Goal: Information Seeking & Learning: Learn about a topic

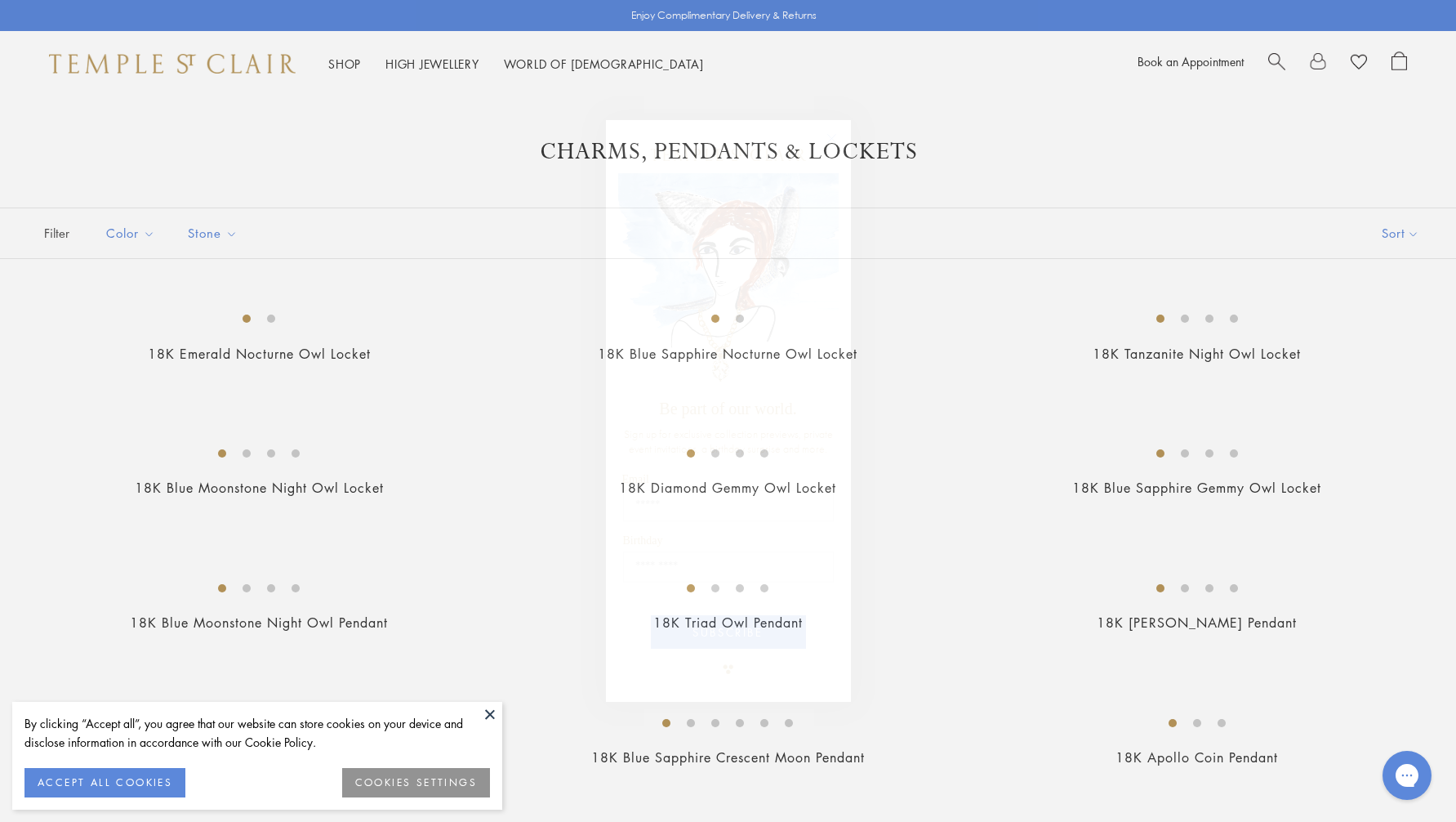
click at [833, 138] on circle "Close dialog" at bounding box center [831, 139] width 19 height 19
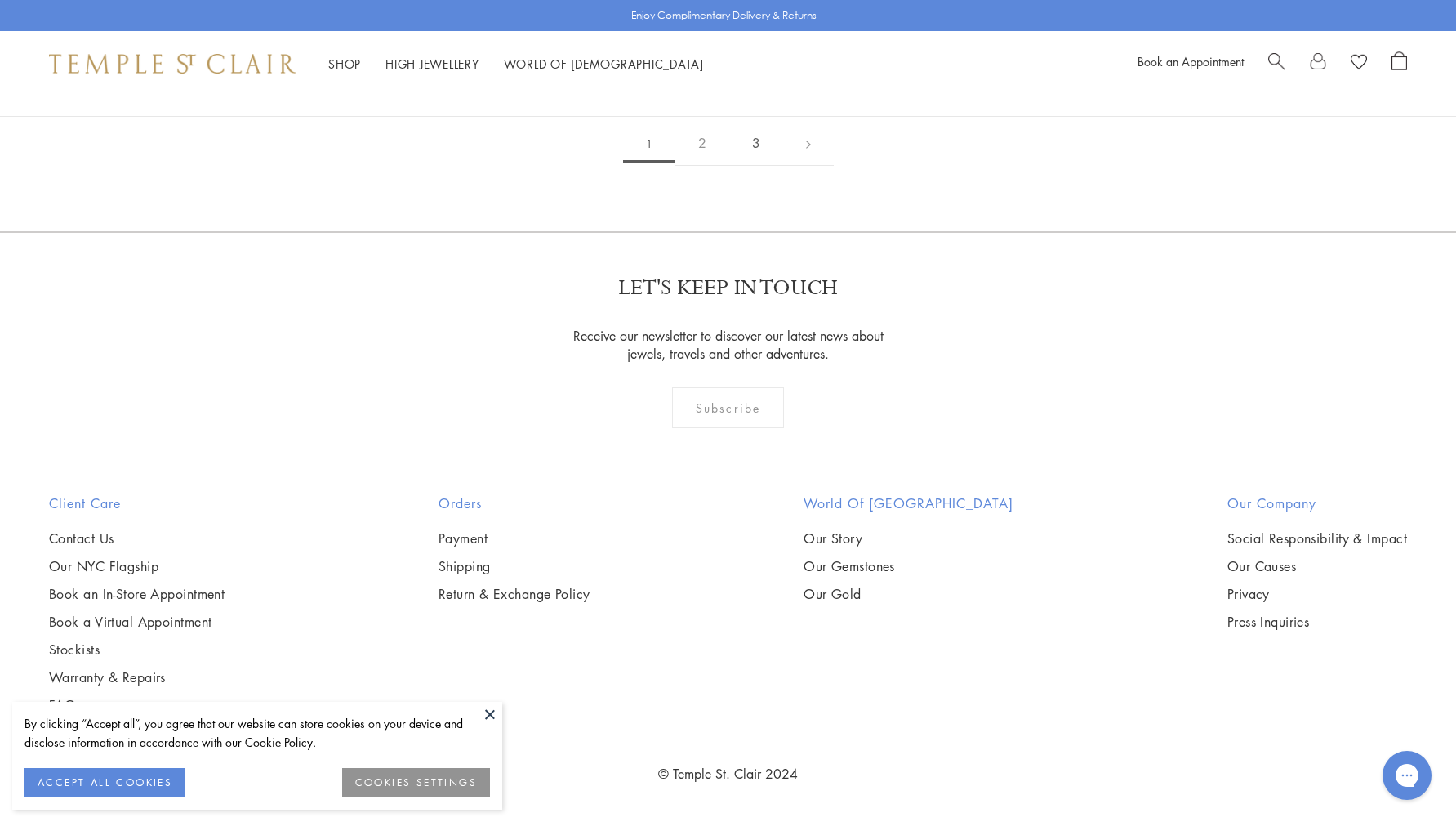
scroll to position [12480, 0]
click at [704, 166] on link "2" at bounding box center [701, 143] width 54 height 45
click at [781, 167] on link "3" at bounding box center [781, 144] width 54 height 45
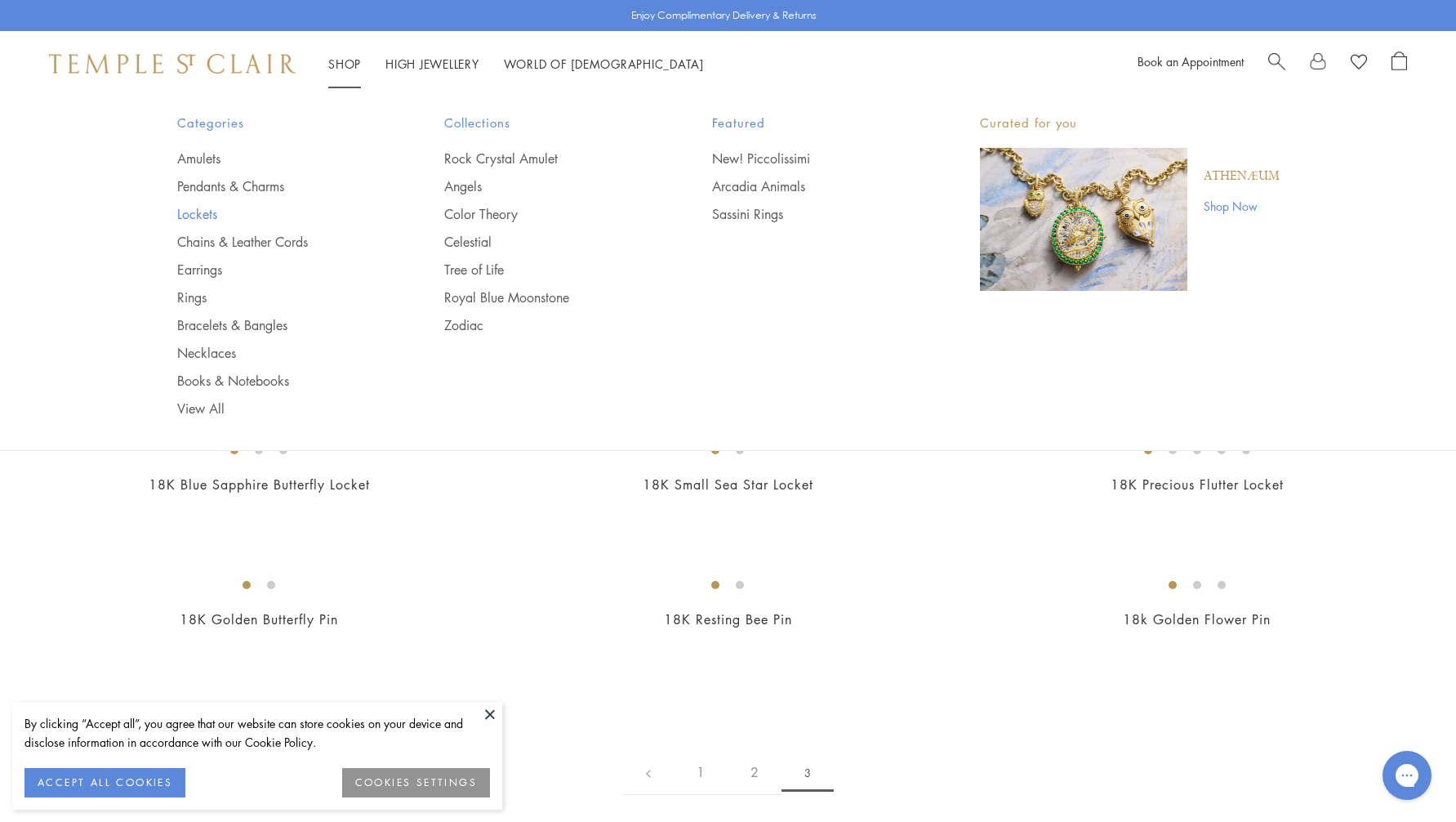
scroll to position [11, 0]
click at [273, 327] on link "Bracelets & Bangles" at bounding box center [278, 326] width 203 height 18
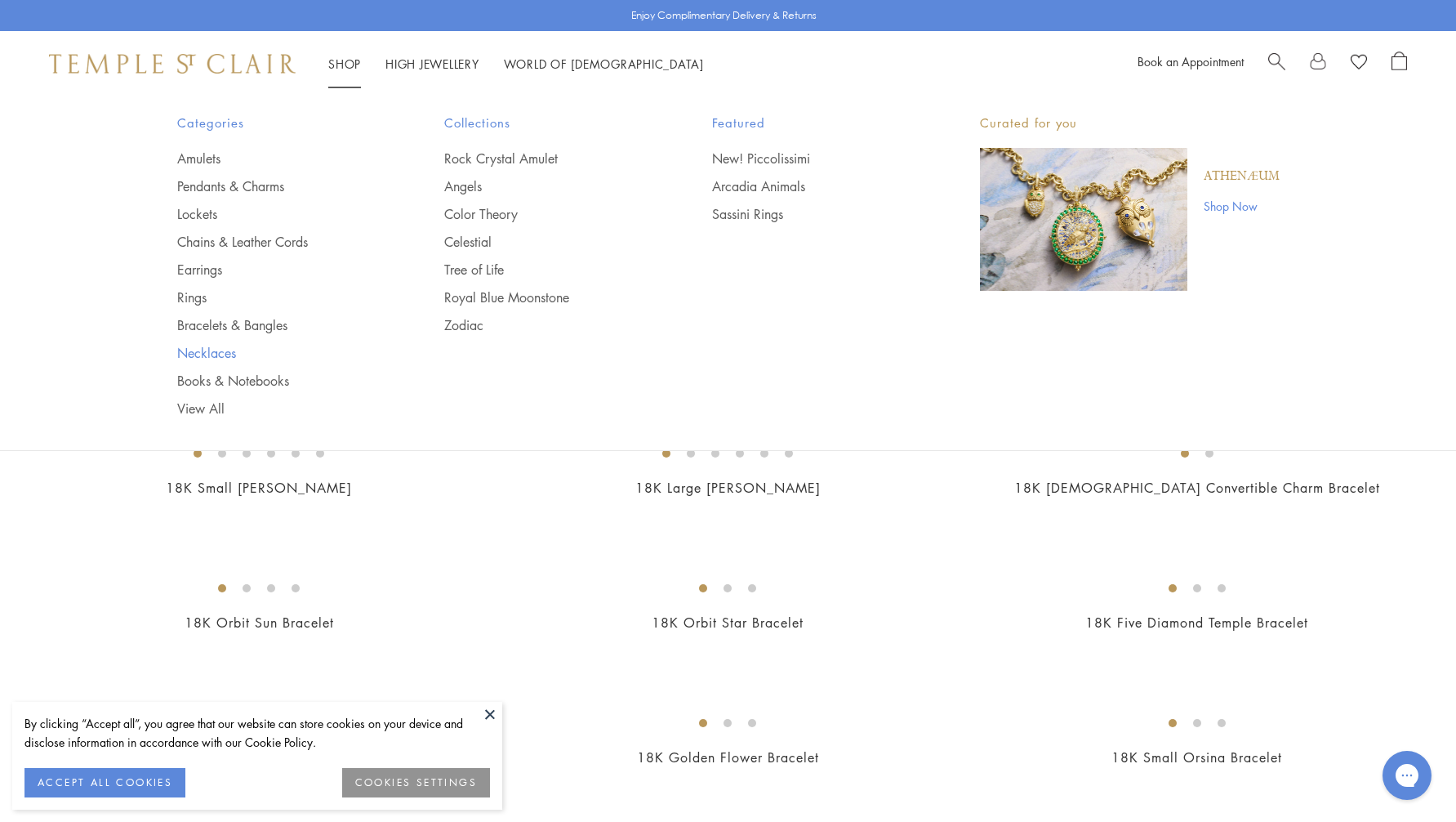
click at [204, 353] on link "Necklaces" at bounding box center [278, 353] width 203 height 18
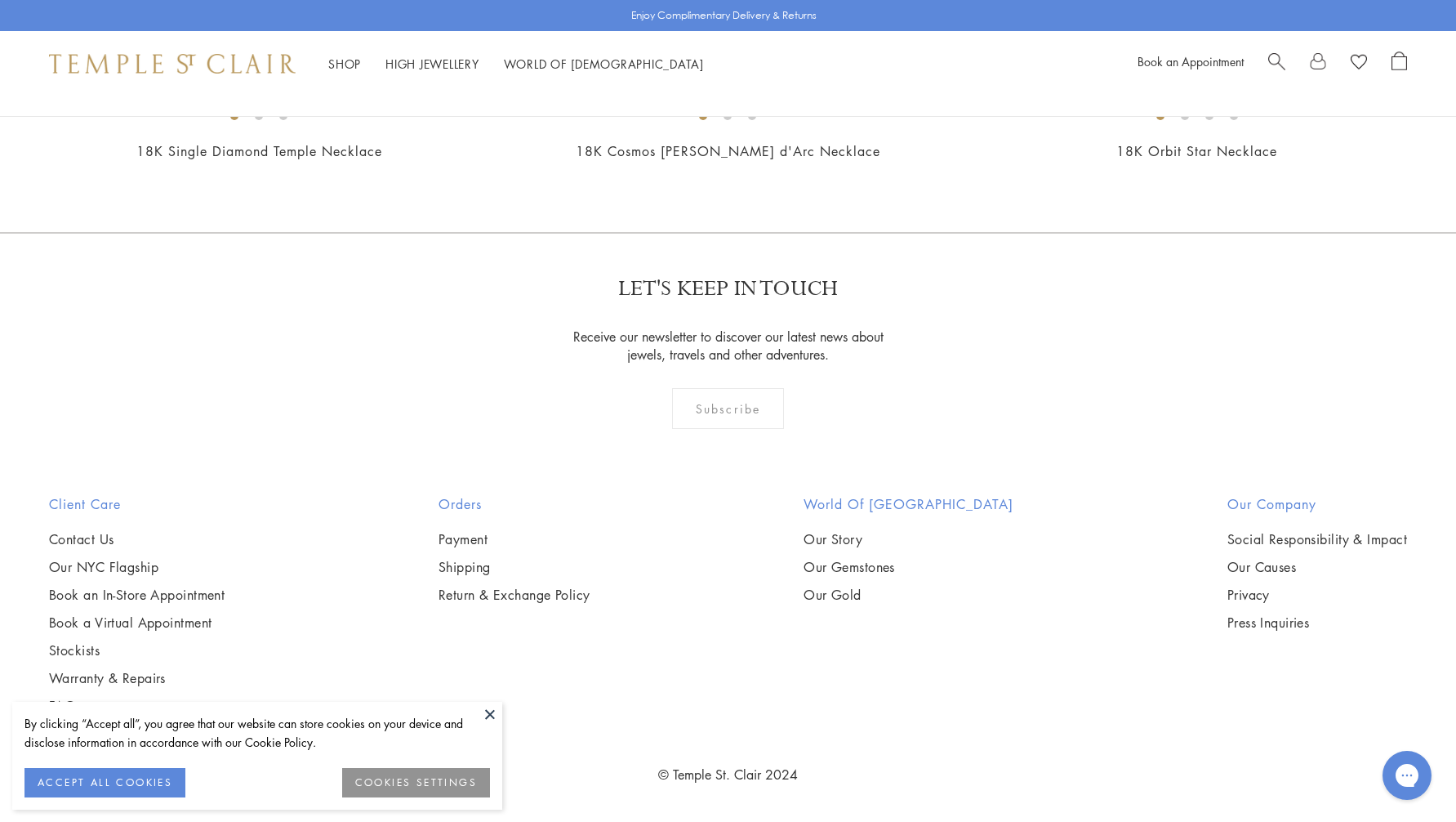
scroll to position [2430, 0]
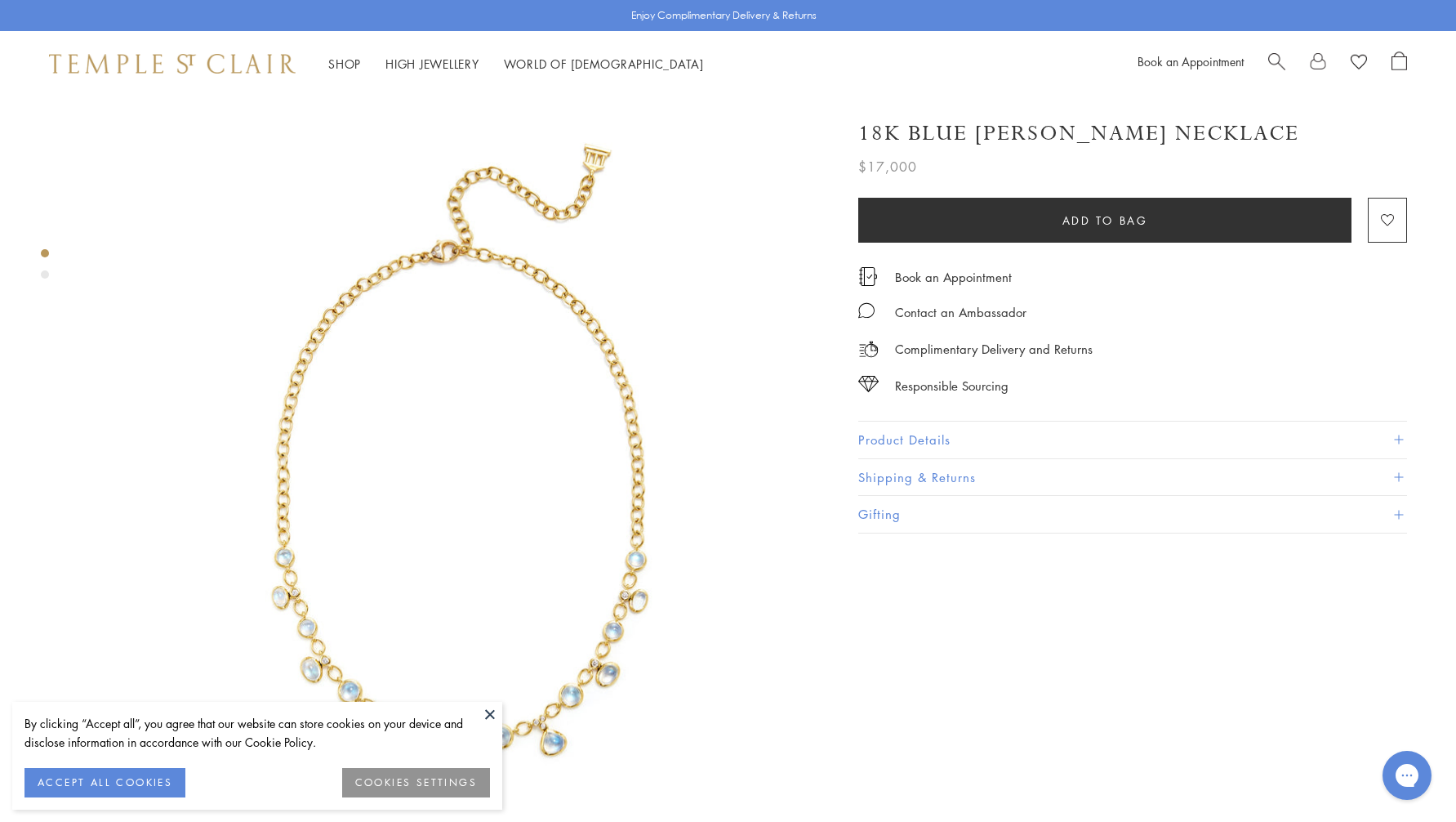
click at [914, 437] on button "Product Details" at bounding box center [1132, 439] width 548 height 37
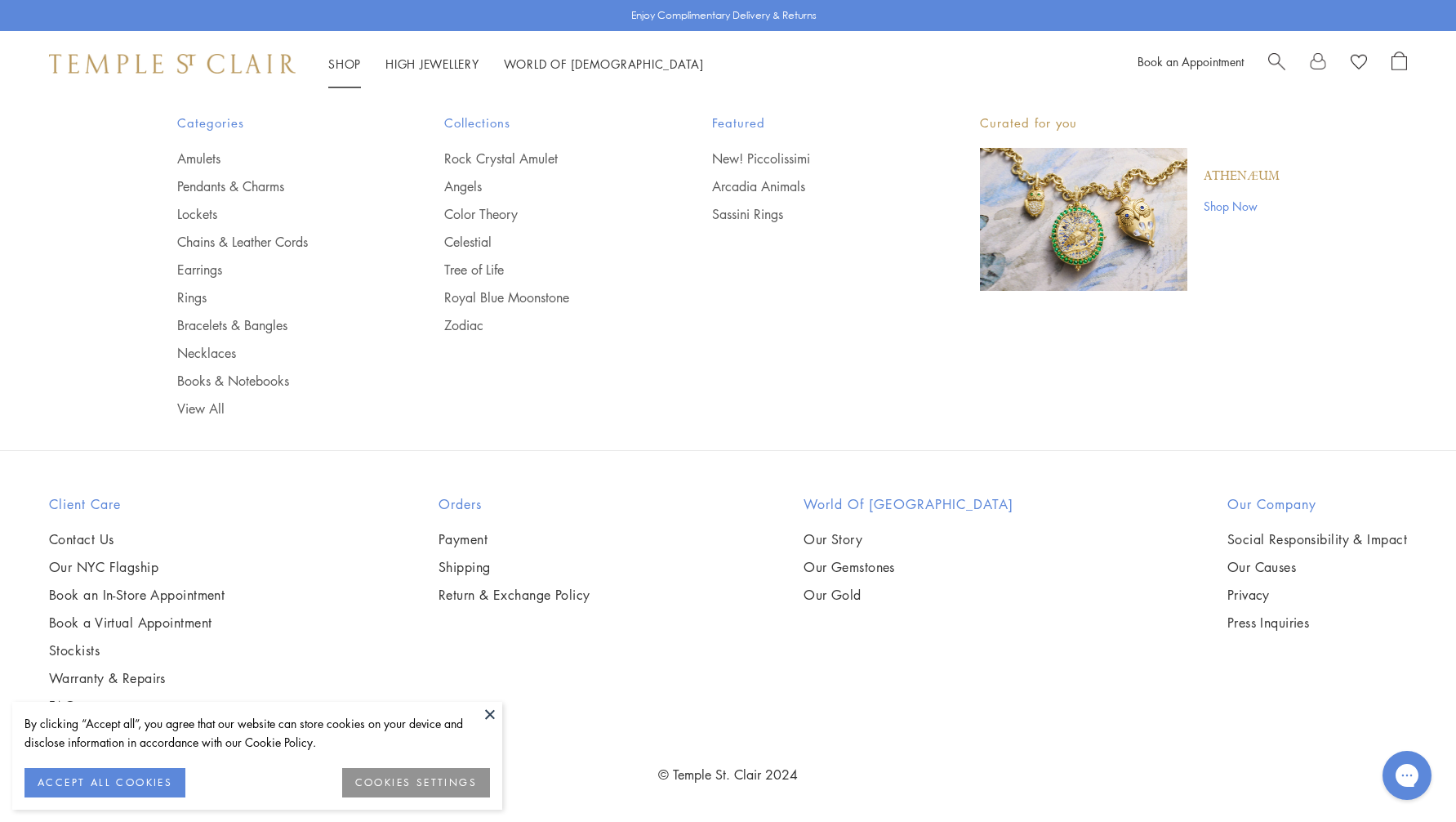
scroll to position [4087, 0]
